Goal: Task Accomplishment & Management: Complete application form

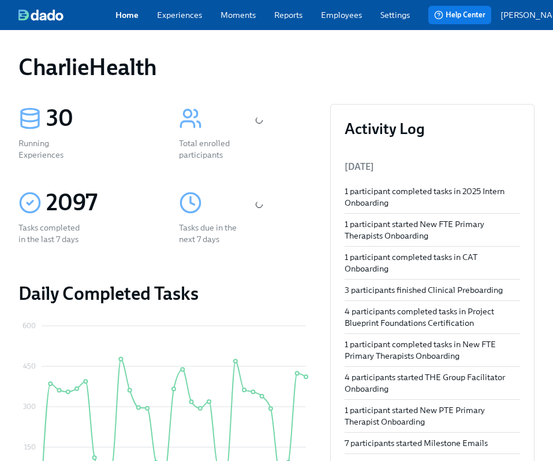
click at [347, 18] on link "Employees" at bounding box center [341, 15] width 41 height 12
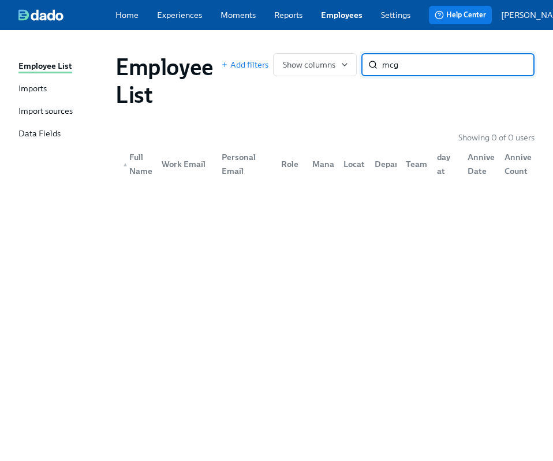
type input "mc"
click at [295, 18] on link "Reports" at bounding box center [288, 15] width 28 height 12
click at [343, 15] on link "Employees" at bounding box center [342, 15] width 42 height 12
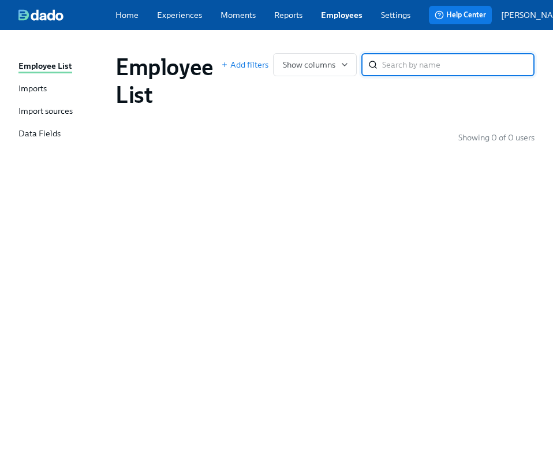
click at [238, 50] on div "Employee List Add filters Show columns ​" at bounding box center [324, 81] width 437 height 74
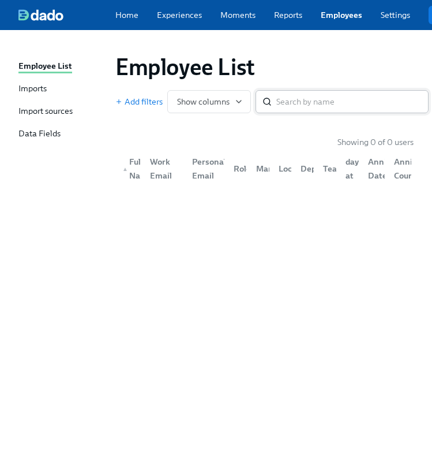
click at [287, 104] on input "search" at bounding box center [352, 101] width 152 height 23
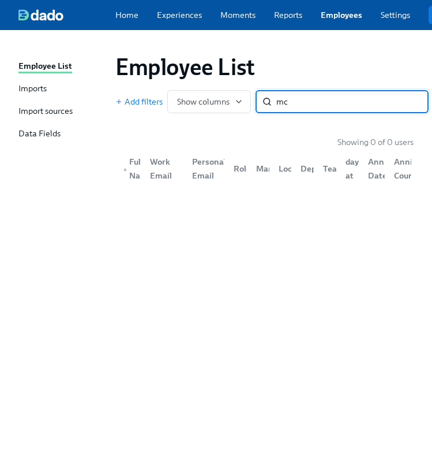
type input "mcg"
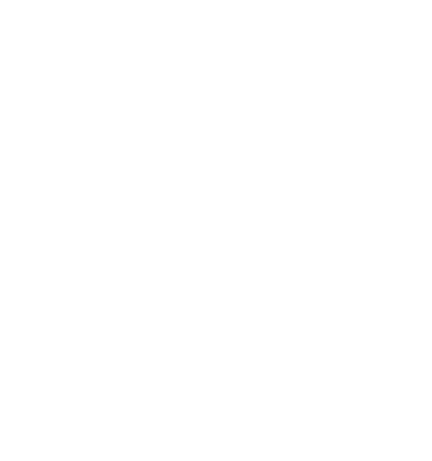
scroll to position [0, 2]
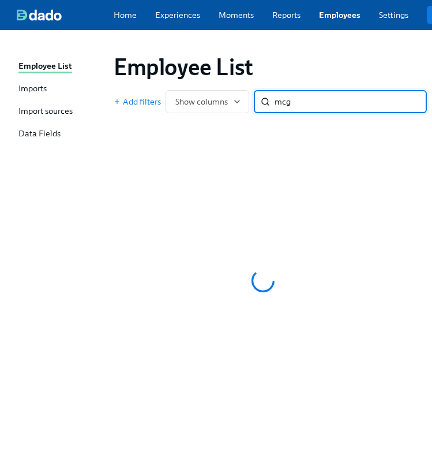
click at [299, 55] on div "Employee List Add filters Show columns mcg ​" at bounding box center [262, 83] width 317 height 78
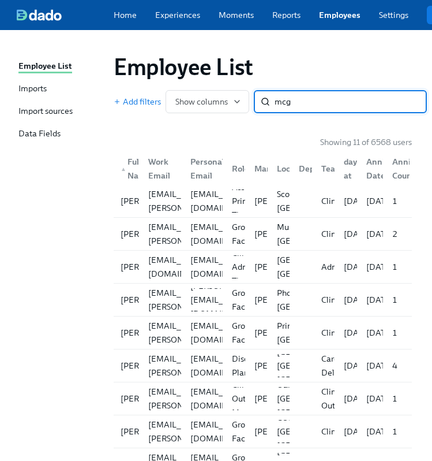
click at [301, 95] on input "mcg" at bounding box center [351, 101] width 152 height 23
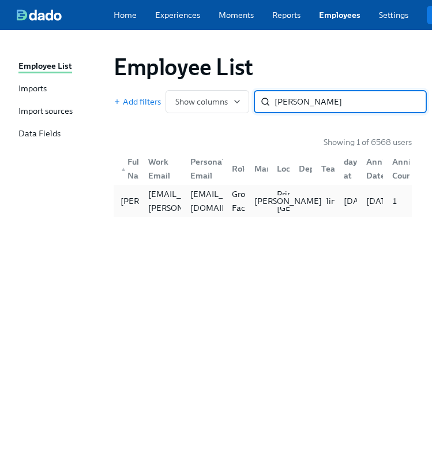
type input "michael mcg"
click at [250, 207] on div "Bria Brown" at bounding box center [288, 201] width 77 height 12
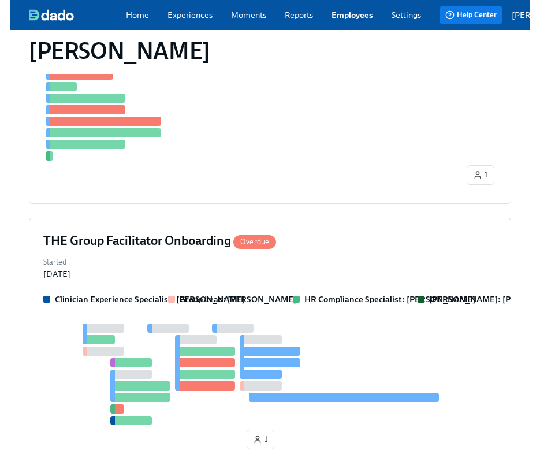
scroll to position [567, 0]
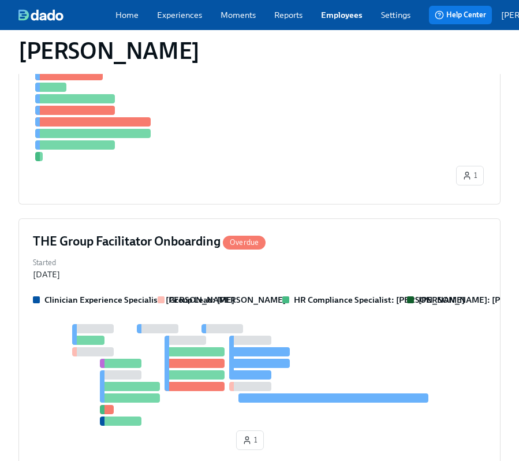
click at [195, 324] on div at bounding box center [259, 375] width 453 height 102
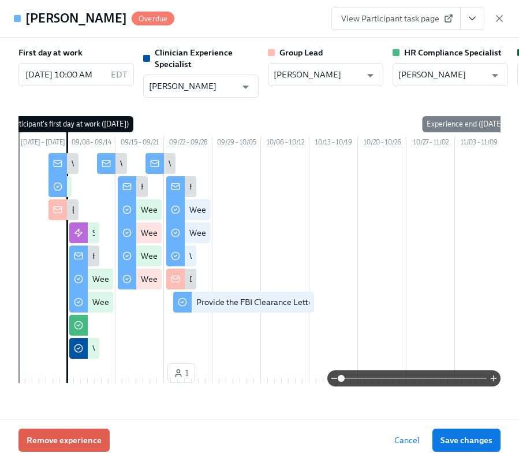
click at [432, 27] on button "View task page" at bounding box center [472, 18] width 24 height 23
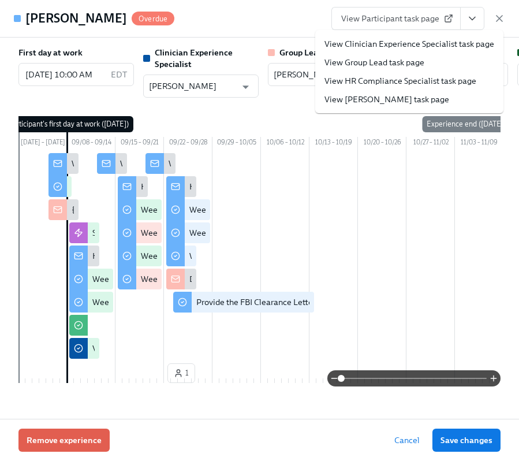
click at [397, 78] on link "View HR Compliance Specialist task page" at bounding box center [400, 81] width 152 height 12
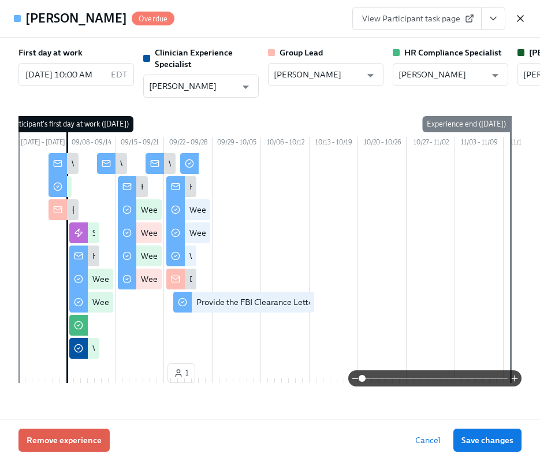
click at [432, 21] on icon "button" at bounding box center [520, 19] width 6 height 6
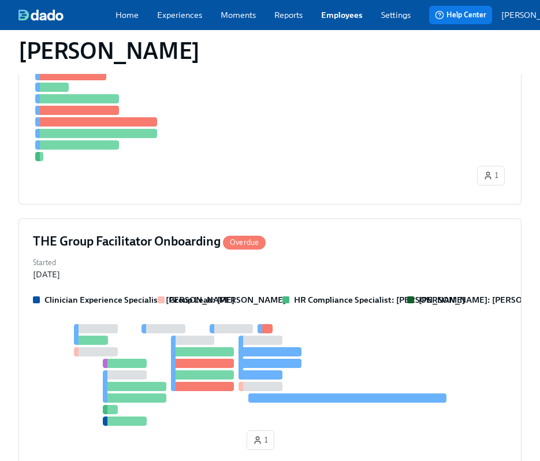
click at [352, 21] on link "Employees" at bounding box center [342, 15] width 42 height 12
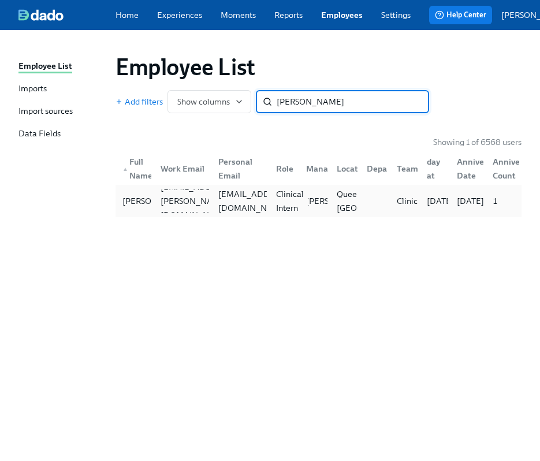
type input "angelique jack"
click at [296, 200] on div "Clinical Intern" at bounding box center [289, 201] width 37 height 28
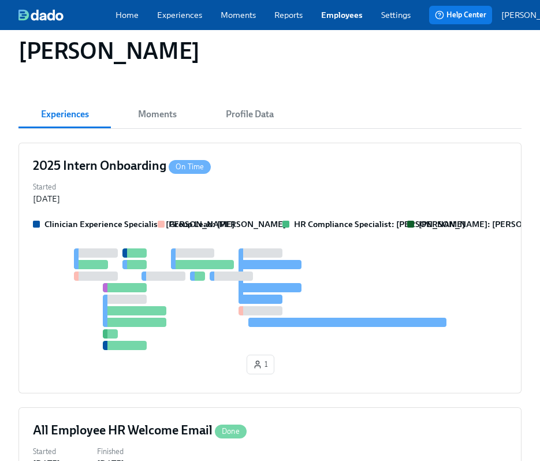
scroll to position [127, 0]
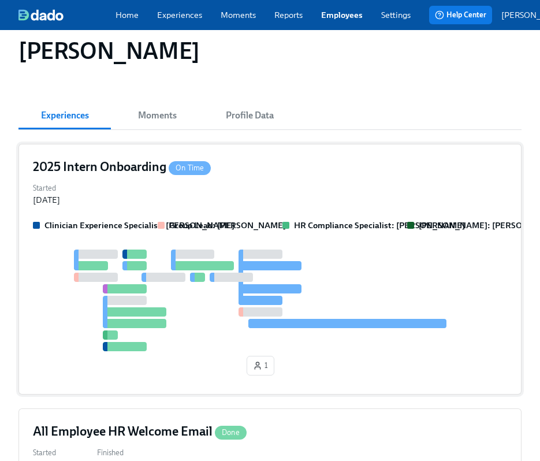
click at [294, 158] on div "2025 Intern Onboarding On Time" at bounding box center [270, 166] width 474 height 17
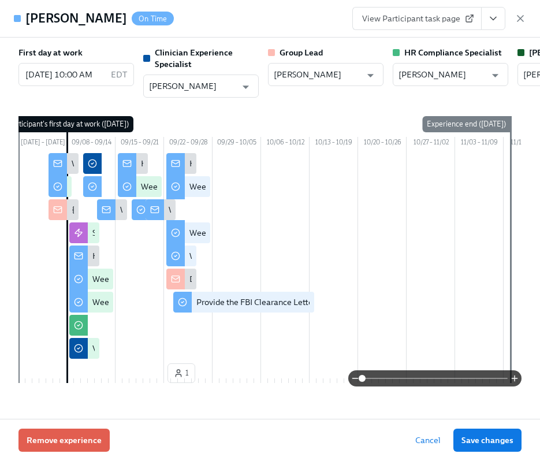
click at [432, 5] on div "Angelique Jackson On Time View Participant task page" at bounding box center [270, 19] width 540 height 38
click at [432, 18] on icon "View task page" at bounding box center [493, 19] width 12 height 12
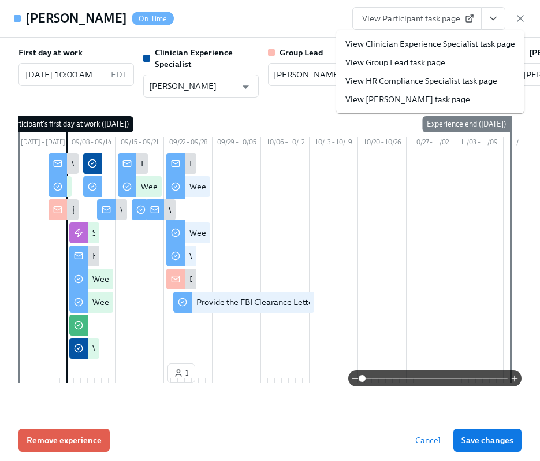
click at [419, 75] on link "View HR Compliance Specialist task page" at bounding box center [421, 81] width 152 height 12
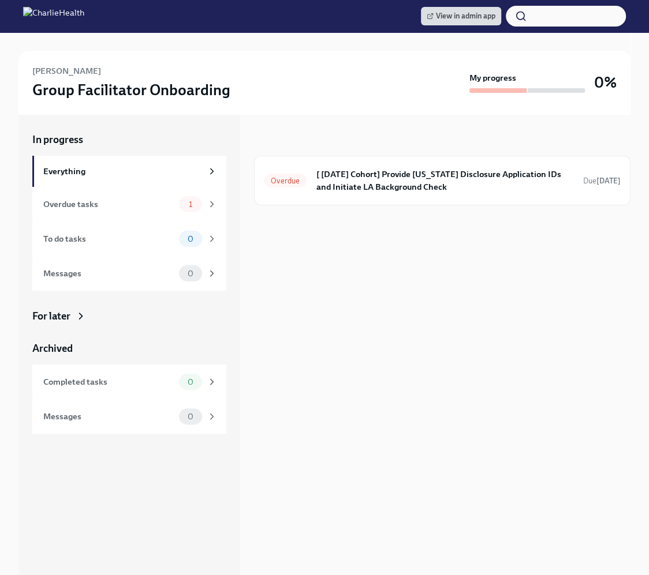
click at [327, 211] on div "In progress Overdue [ [DATE] Cohort] Provide [US_STATE] Disclosure Application …" at bounding box center [442, 344] width 376 height 461
click at [323, 184] on h6 "[ Sep 8th Cohort] Provide Utah Disclosure Application IDs and Initiate LA Backg…" at bounding box center [445, 180] width 258 height 25
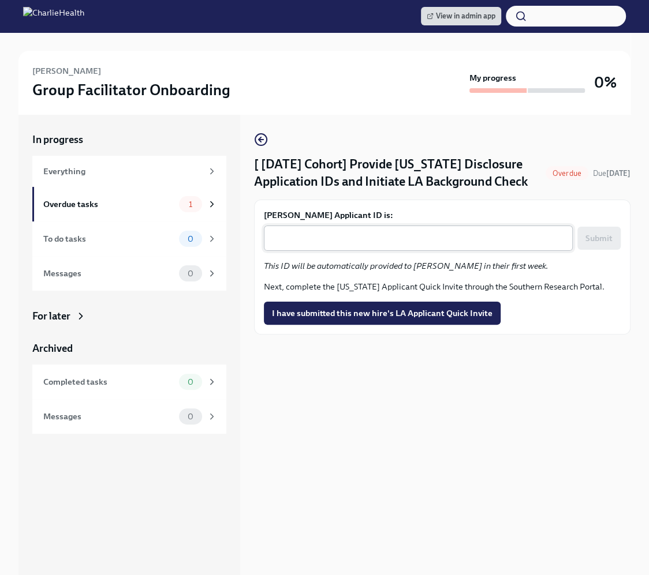
click at [325, 245] on textarea "Michael McGrady's Applicant ID is:" at bounding box center [418, 238] width 295 height 14
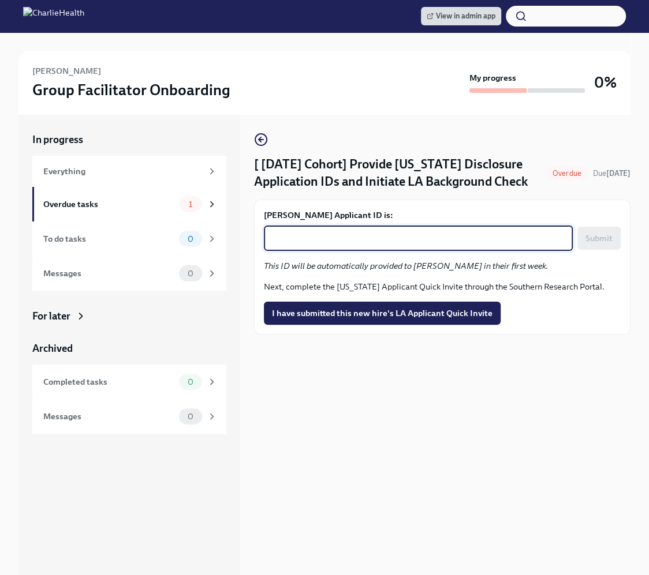
paste textarea "1252741"
type textarea "1252741"
click at [599, 244] on span "Submit" at bounding box center [598, 239] width 27 height 12
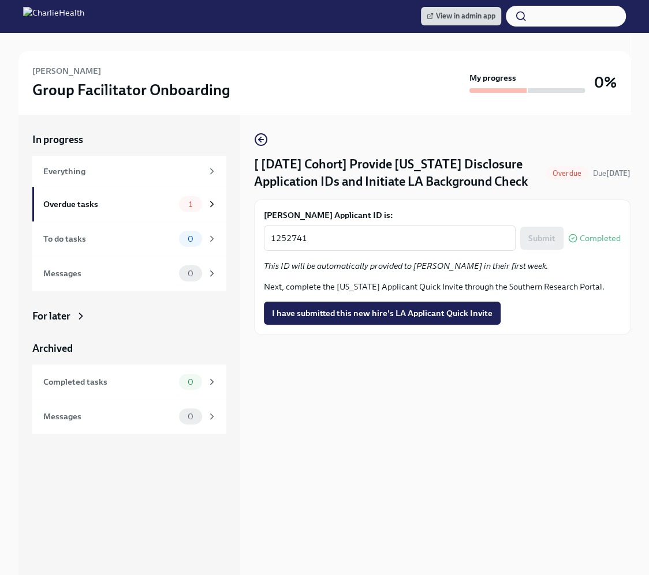
click at [497, 395] on div "[ Sep 8th Cohort] Provide Utah Disclosure Application IDs and Initiate LA Backg…" at bounding box center [442, 344] width 376 height 461
click at [426, 312] on button "I have submitted this new hire's LA Applicant Quick Invite" at bounding box center [382, 313] width 237 height 23
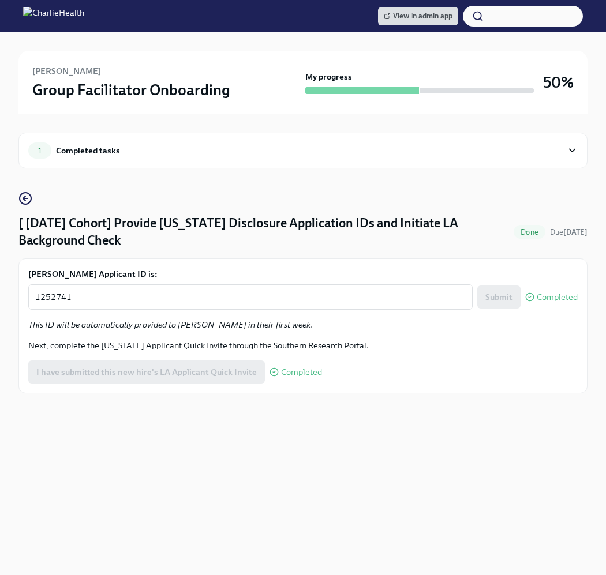
click at [297, 36] on div at bounding box center [302, 41] width 569 height 18
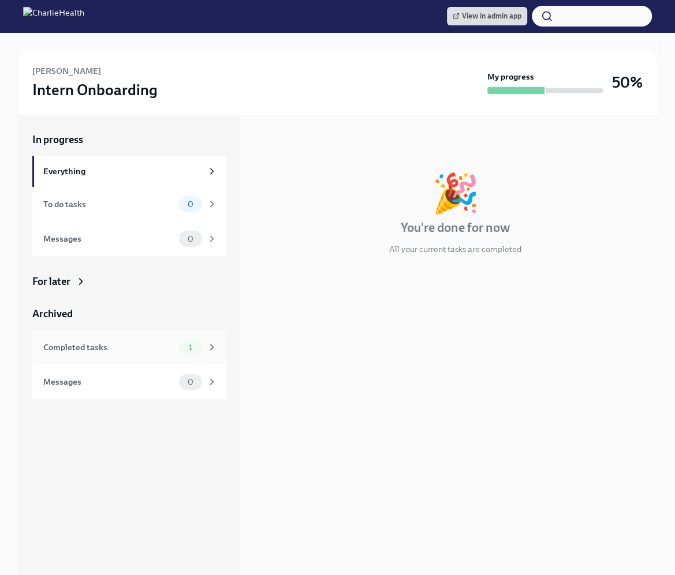
click at [162, 358] on div "Completed tasks 1" at bounding box center [129, 347] width 194 height 35
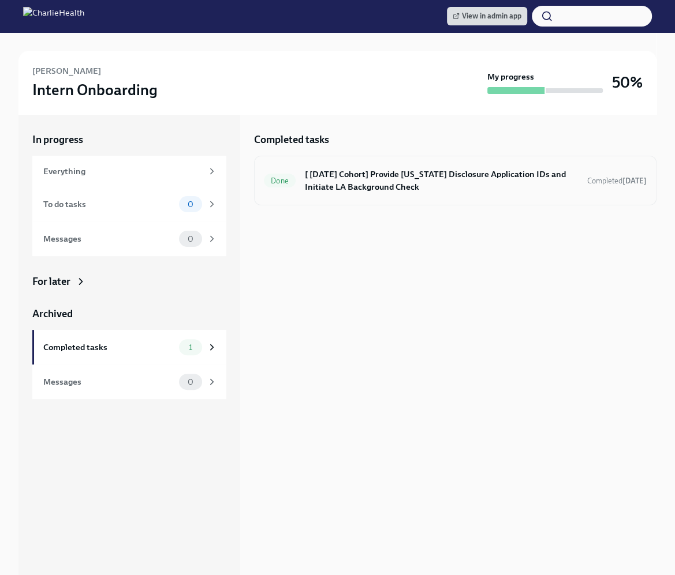
click at [377, 186] on h6 "[ Sep 8th Cohort] Provide Utah Disclosure Application IDs and Initiate LA Backg…" at bounding box center [441, 180] width 273 height 25
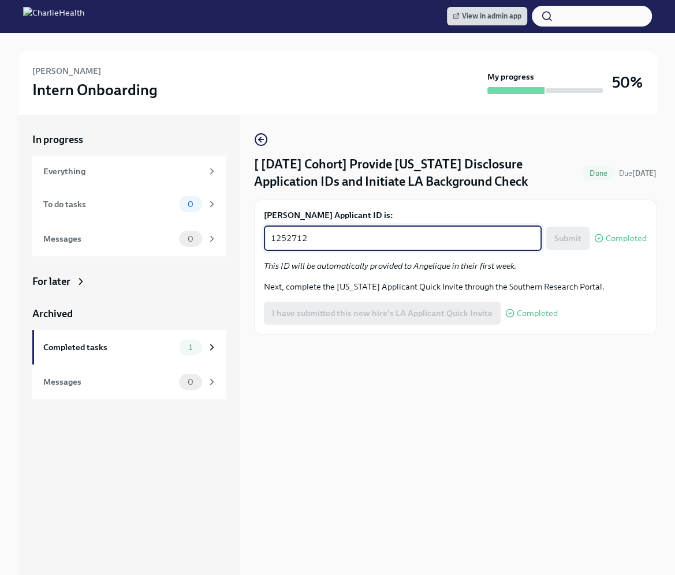
click at [331, 238] on textarea "1252712" at bounding box center [403, 238] width 264 height 14
